Goal: Information Seeking & Learning: Check status

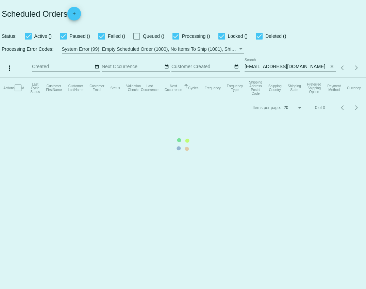
click at [300, 78] on mat-table "Actions Id Last Cycle Status Customer FirstName Customer LastName Customer Emai…" at bounding box center [183, 88] width 366 height 20
click at [301, 78] on mat-table "Actions Id Last Cycle Status Customer FirstName Customer LastName Customer Emai…" at bounding box center [183, 88] width 366 height 20
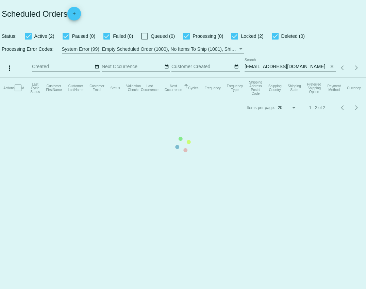
click at [299, 78] on mat-table "Actions Id Last Cycle Status Customer FirstName Customer LastName Customer Emai…" at bounding box center [183, 88] width 366 height 20
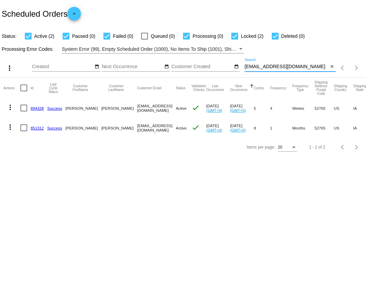
drag, startPoint x: 300, startPoint y: 67, endPoint x: 242, endPoint y: 68, distance: 57.6
click at [242, 68] on div "more_vert Aug Jan Feb Mar [DATE]" at bounding box center [183, 65] width 366 height 24
paste input "[EMAIL_ADDRESS][DOMAIN_NAME]"
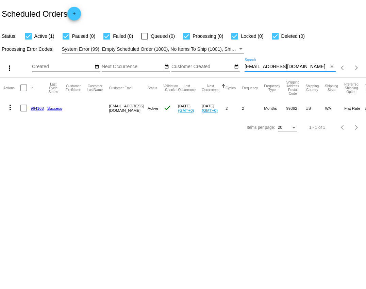
type input "[EMAIL_ADDRESS][DOMAIN_NAME]"
